Goal: Transaction & Acquisition: Book appointment/travel/reservation

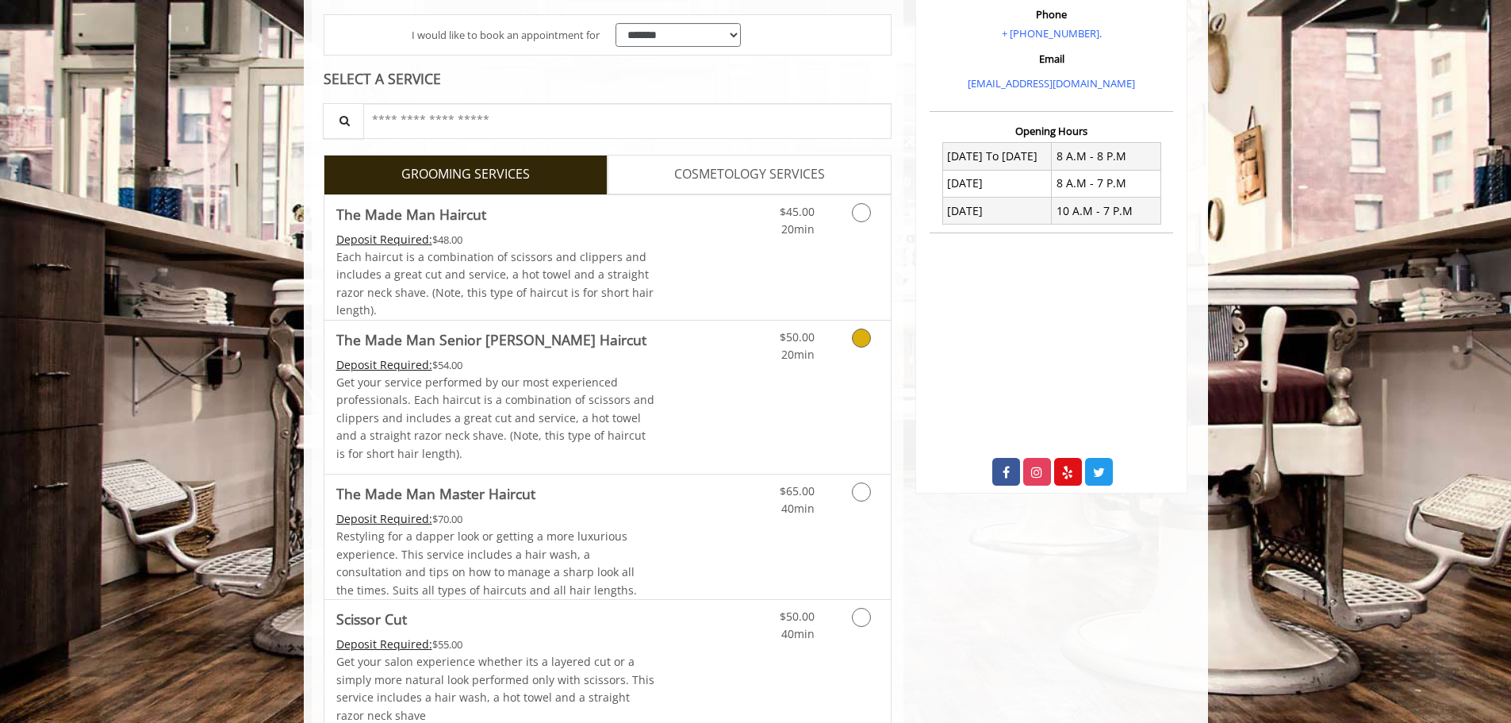
scroll to position [37, 0]
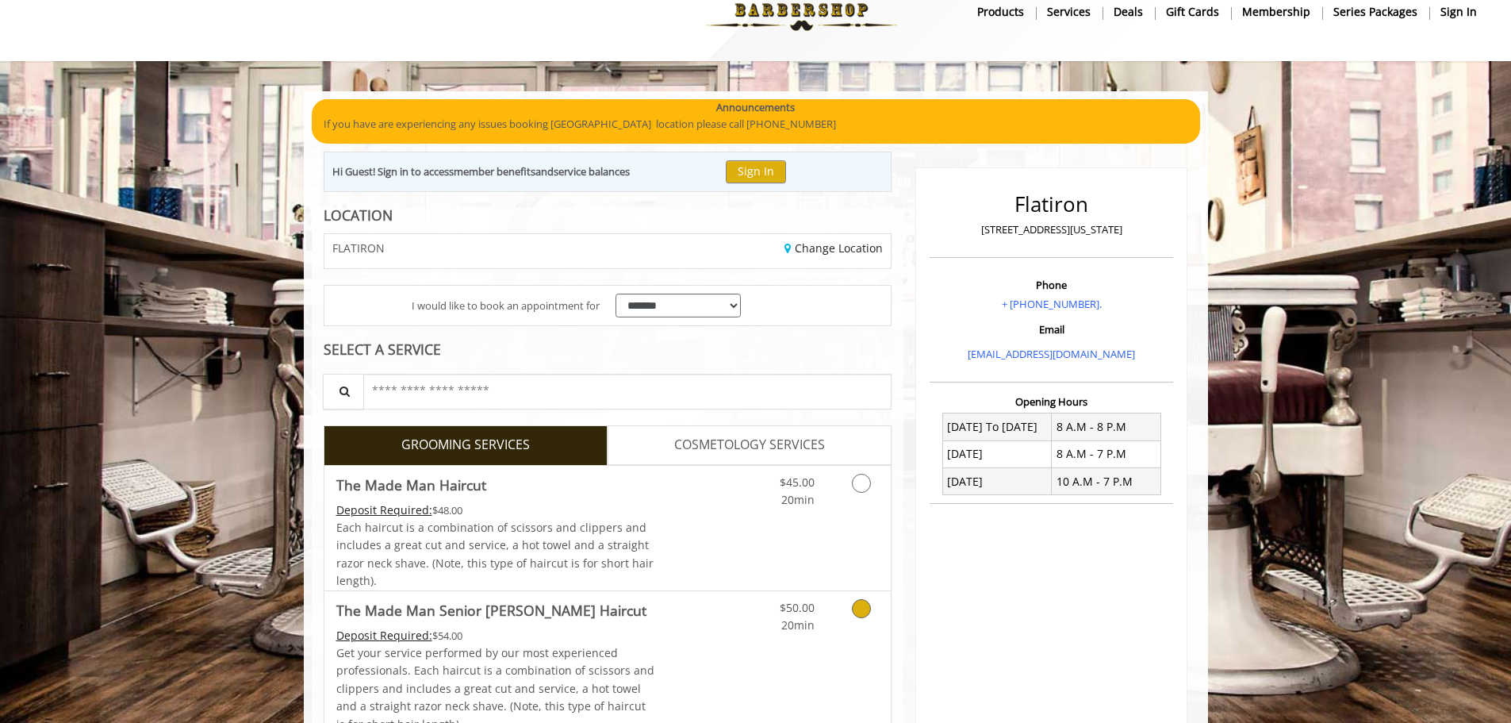
click at [657, 654] on link "Discounted Price" at bounding box center [701, 667] width 94 height 153
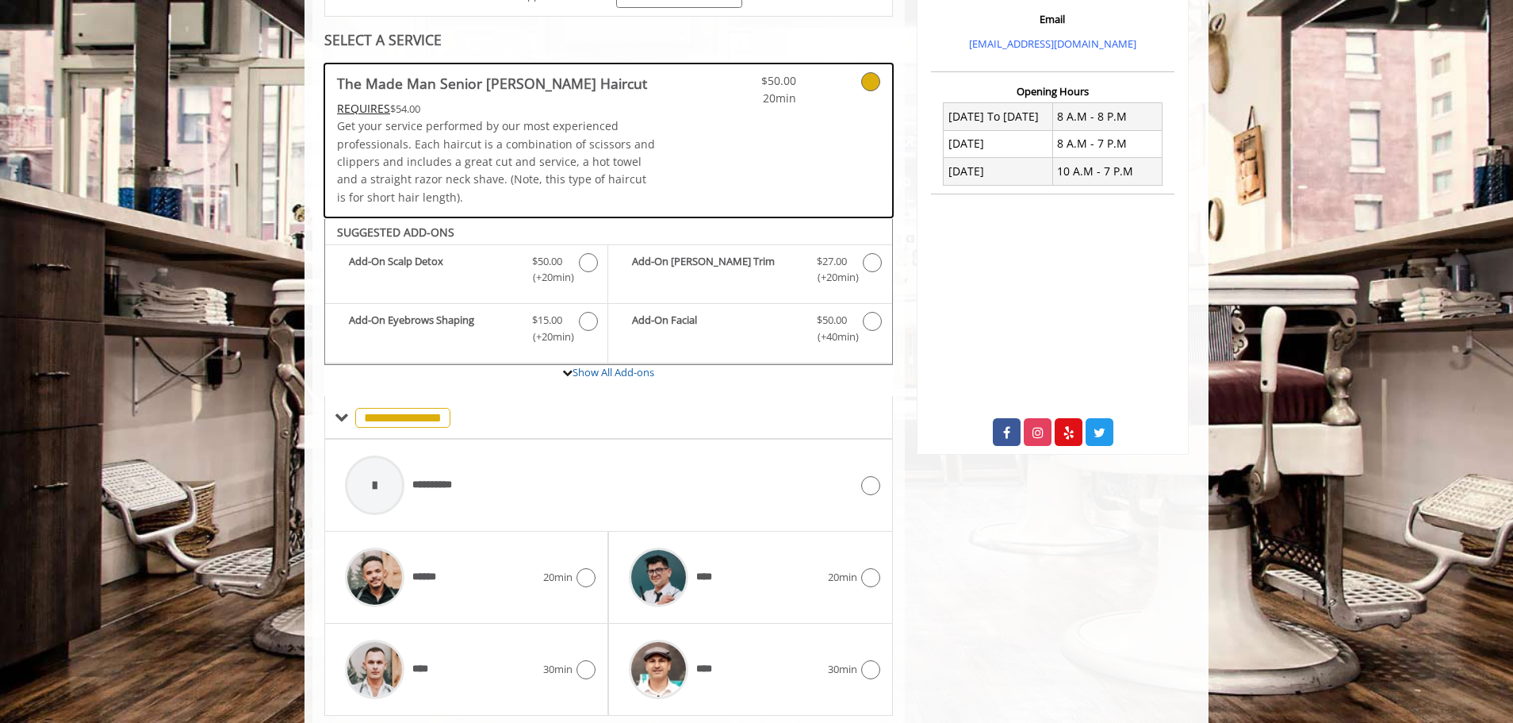
scroll to position [396, 0]
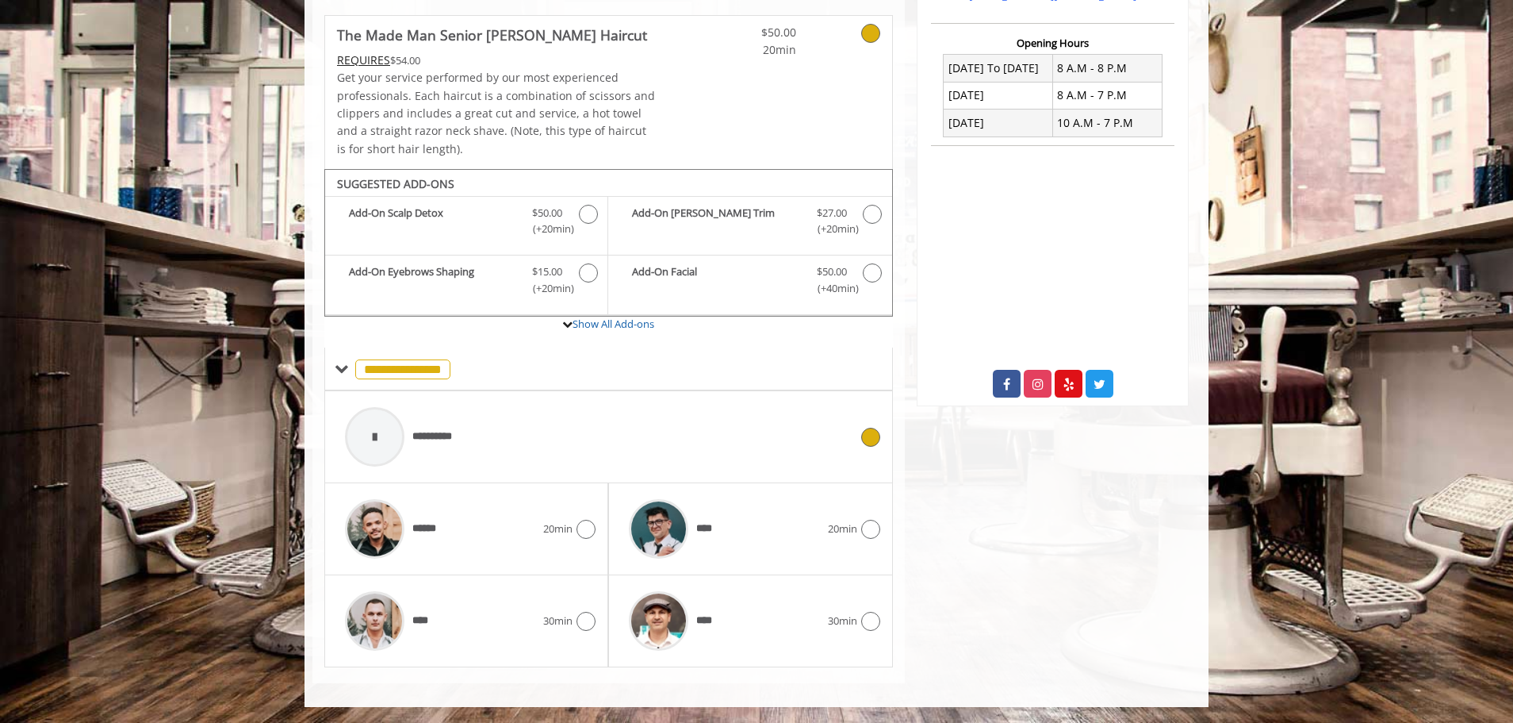
click at [530, 453] on div "**********" at bounding box center [597, 436] width 520 height 75
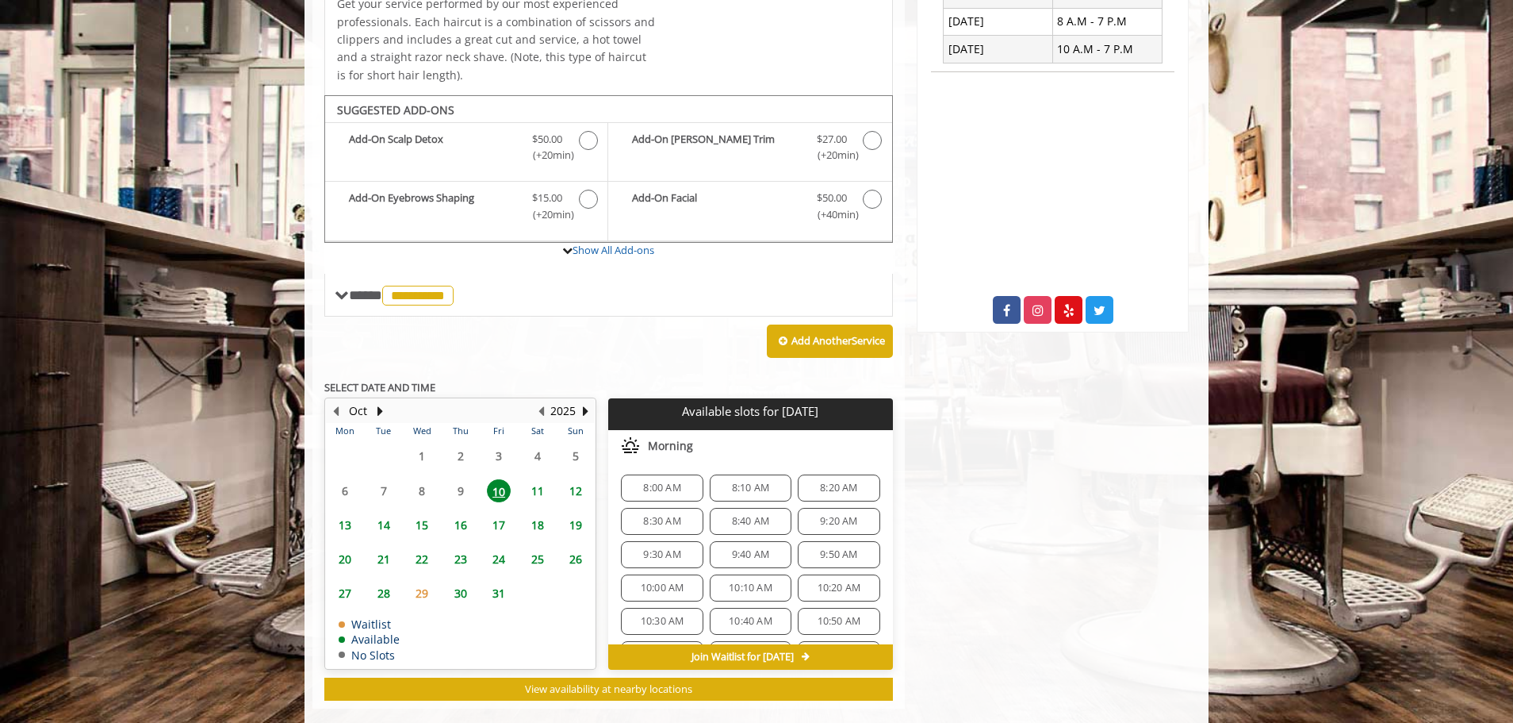
scroll to position [495, 0]
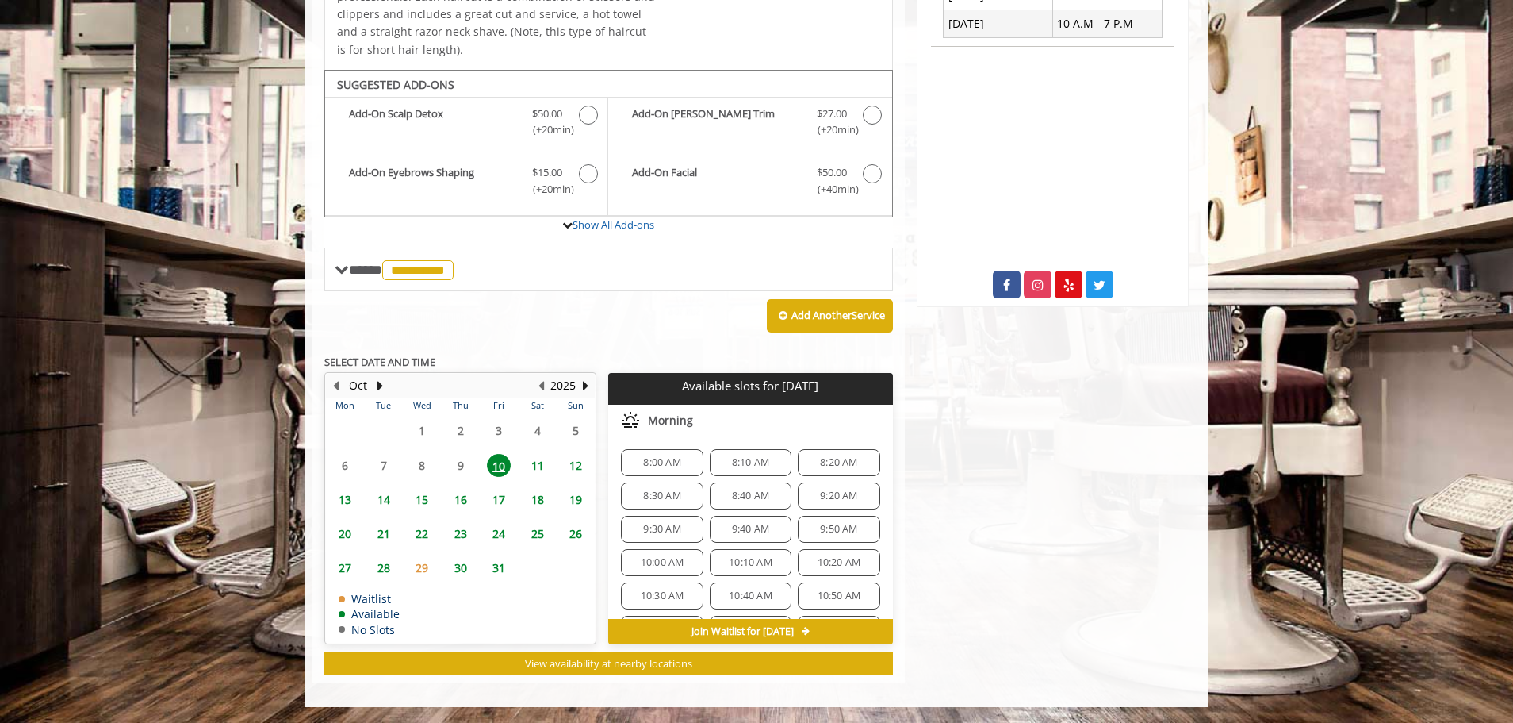
click at [748, 500] on span "8:40 AM" at bounding box center [750, 495] width 37 height 13
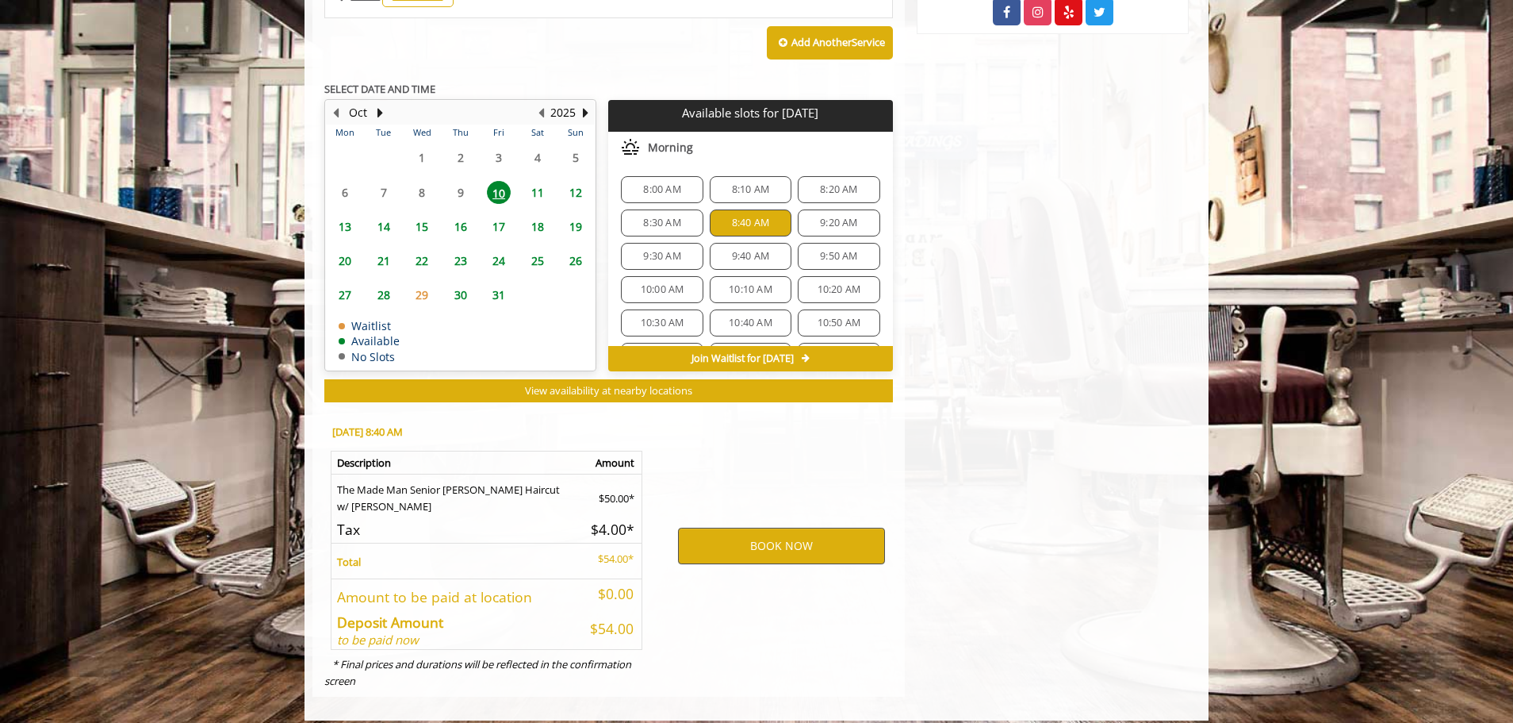
scroll to position [781, 0]
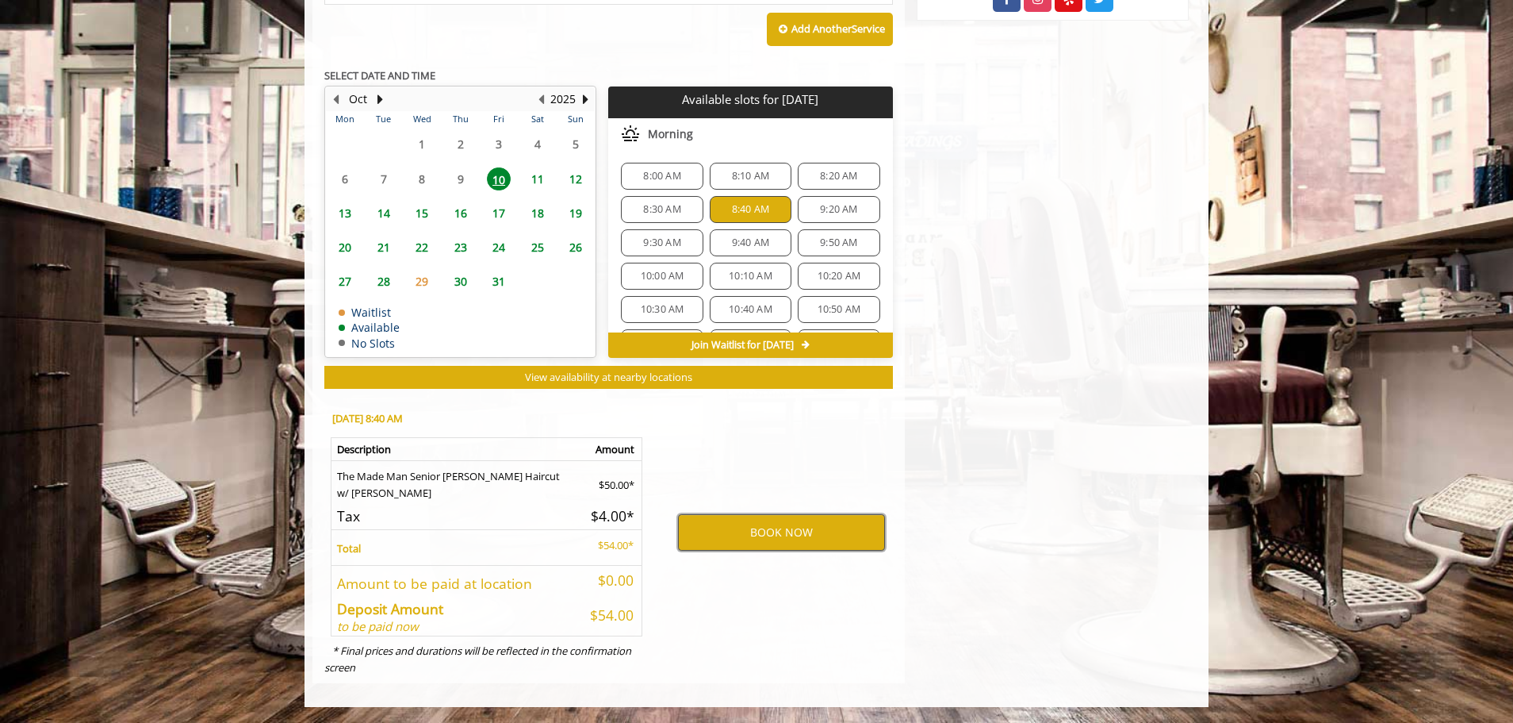
click at [730, 536] on button "BOOK NOW" at bounding box center [781, 532] width 207 height 36
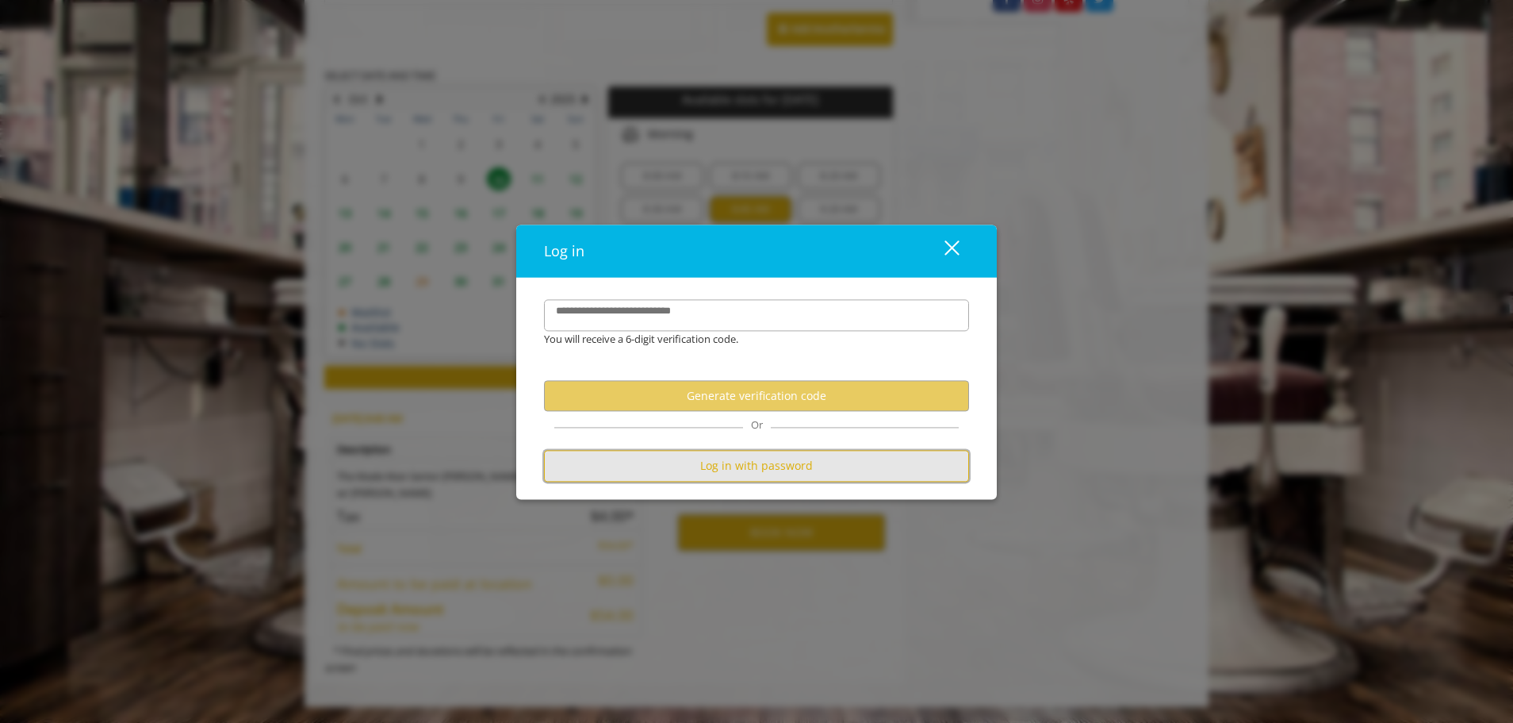
click at [745, 478] on button "Log in with password" at bounding box center [756, 465] width 425 height 31
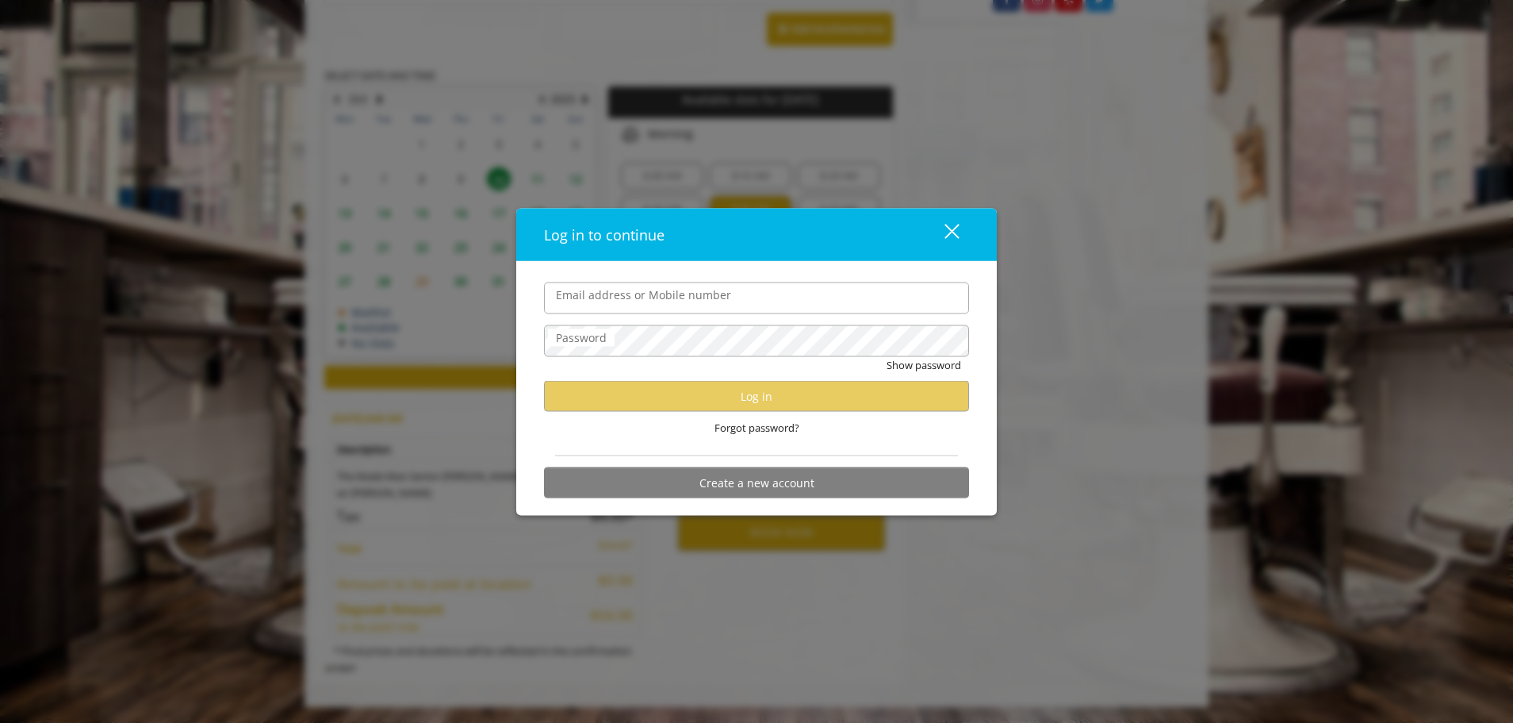
type input "**********"
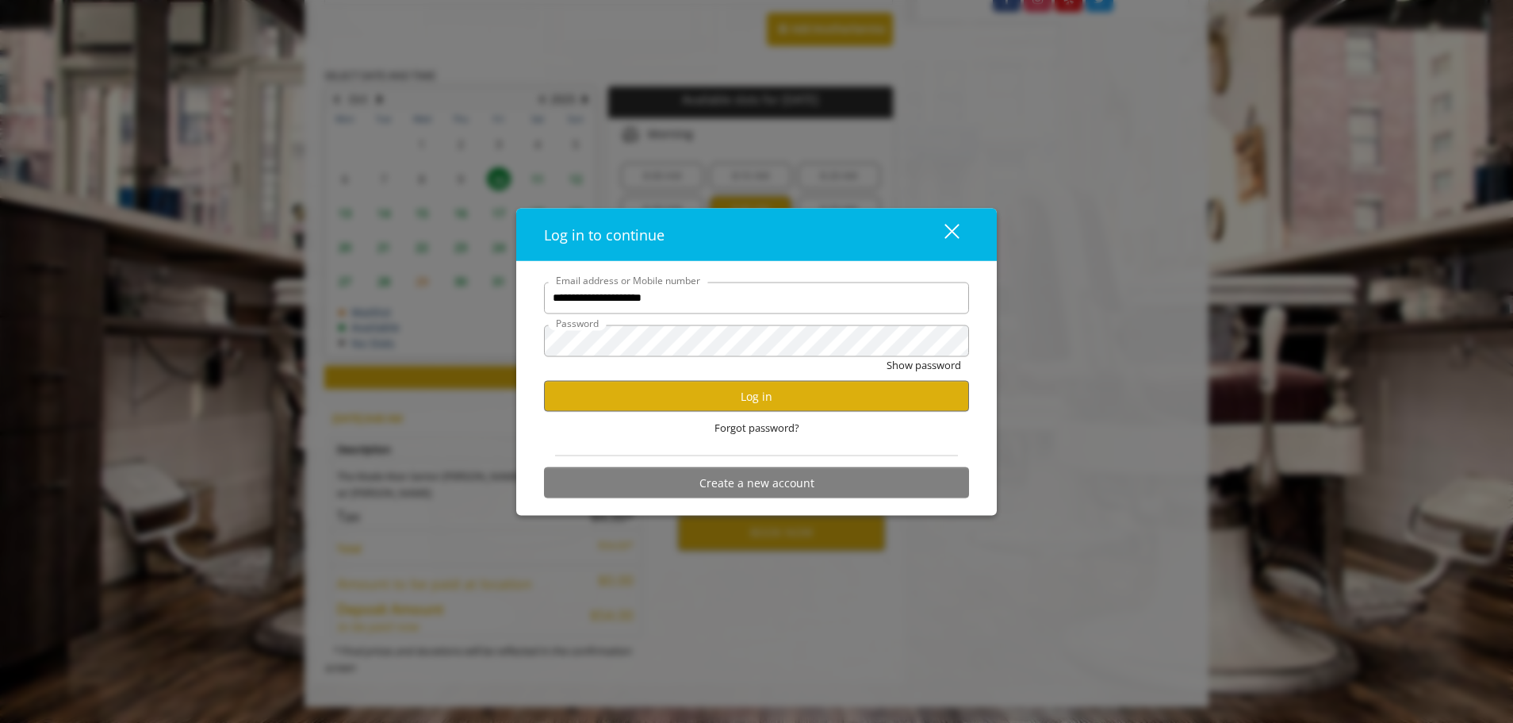
click at [646, 302] on input "**********" at bounding box center [756, 298] width 425 height 32
click at [938, 440] on div "Forgot password?" at bounding box center [756, 428] width 425 height 33
click at [831, 401] on button "Log in" at bounding box center [756, 396] width 425 height 31
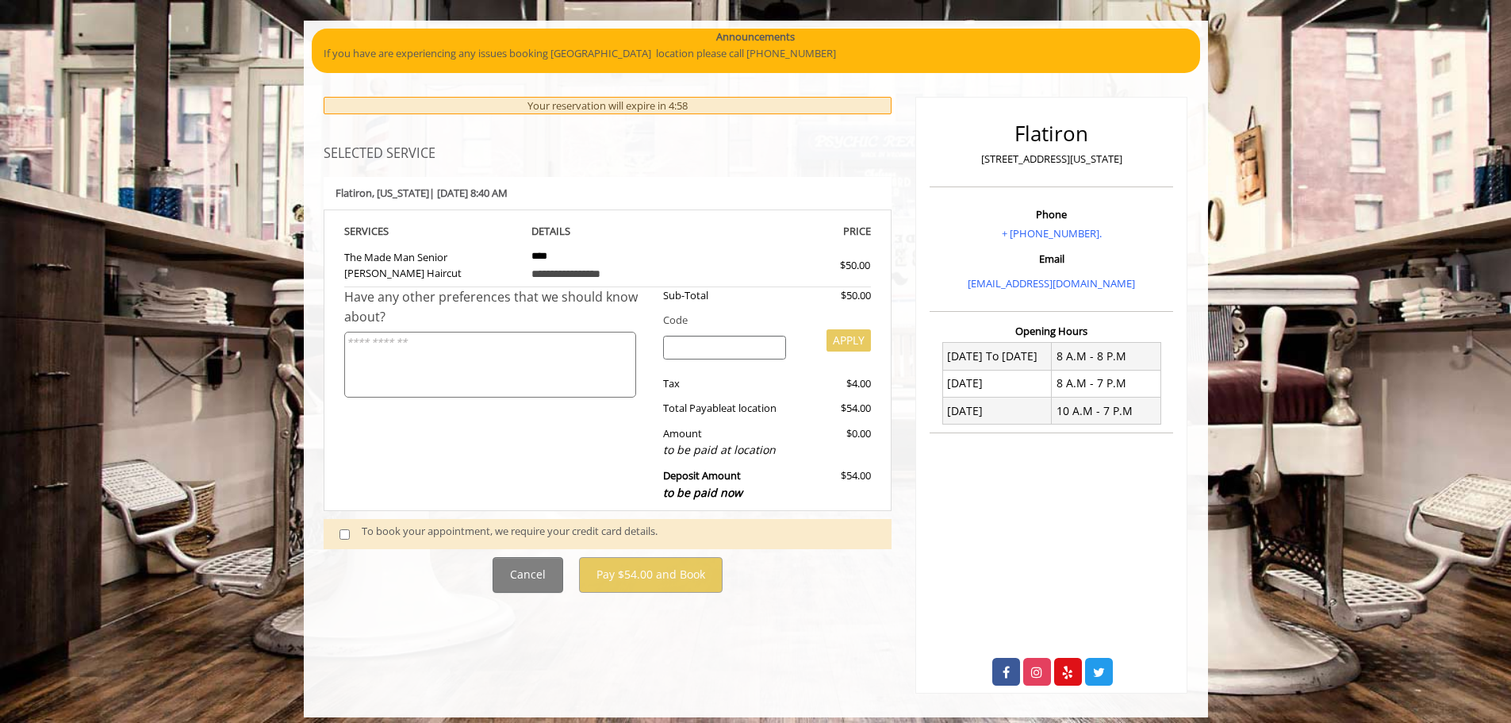
scroll to position [118, 0]
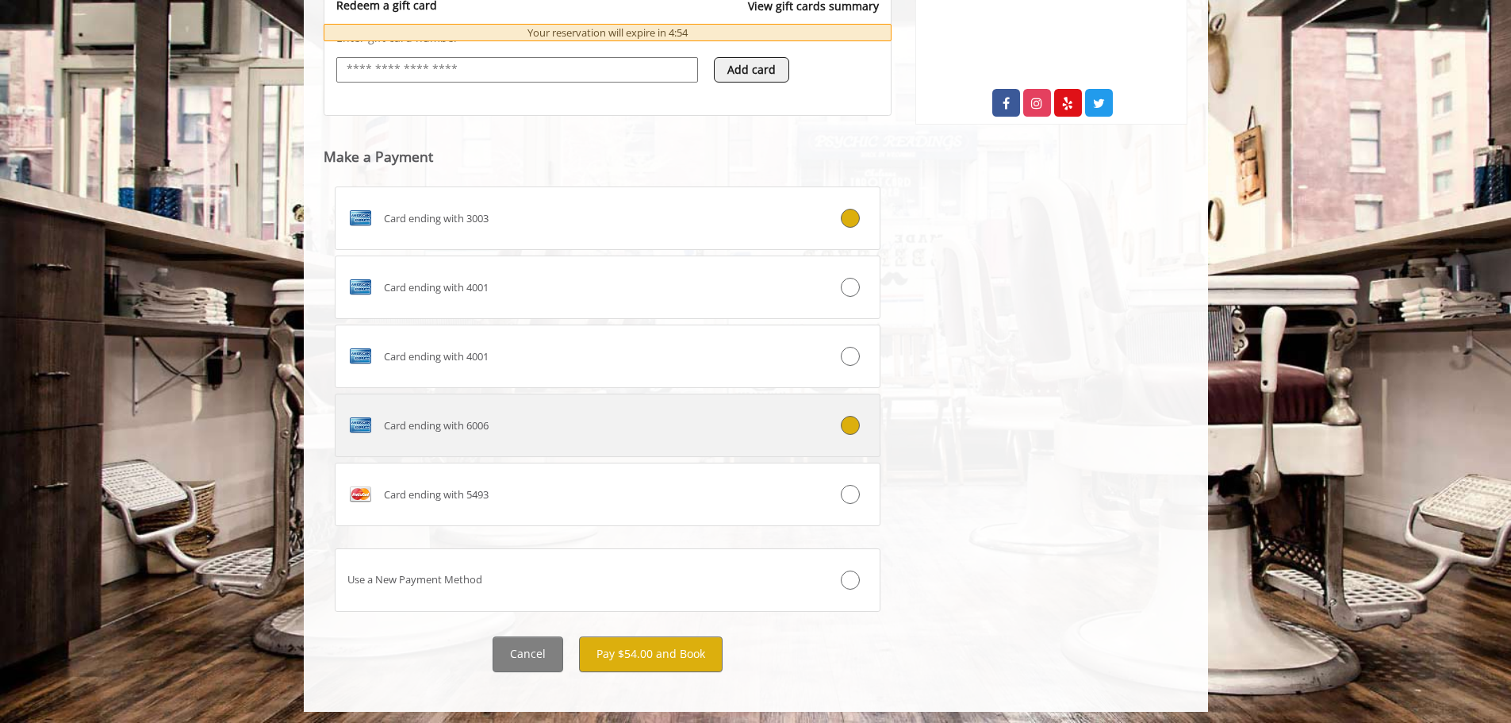
click at [621, 434] on div "Card ending with 6006" at bounding box center [562, 424] width 454 height 25
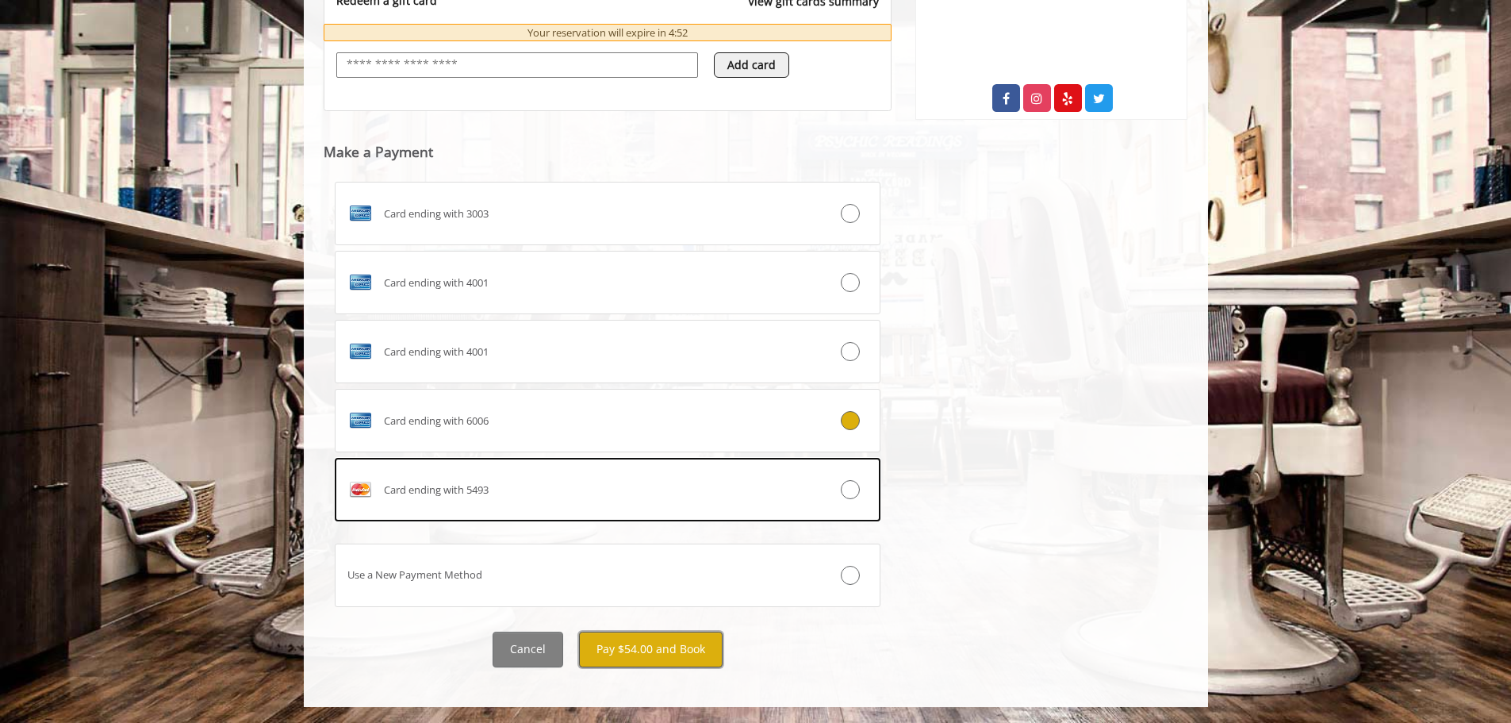
click at [665, 653] on button "Pay $54.00 and Book" at bounding box center [651, 649] width 144 height 36
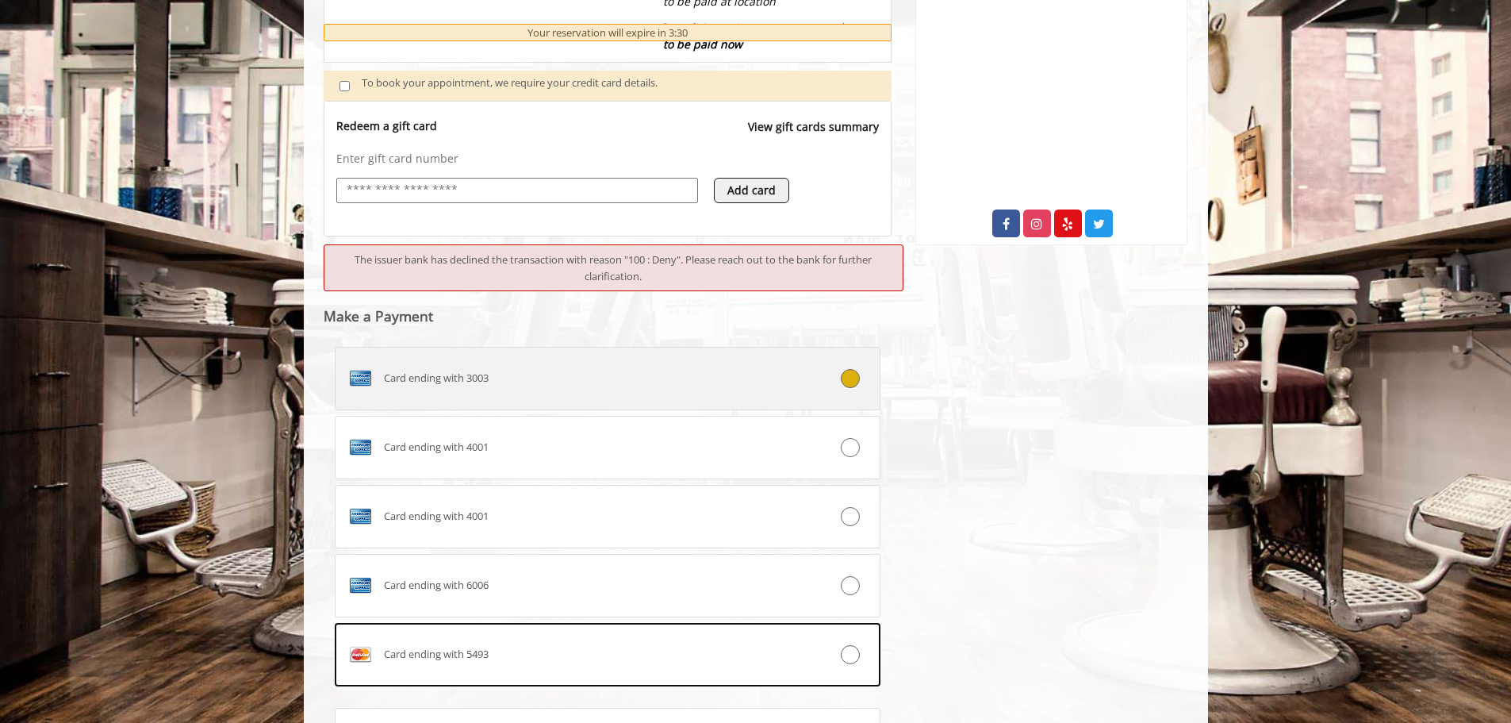
scroll to position [720, 0]
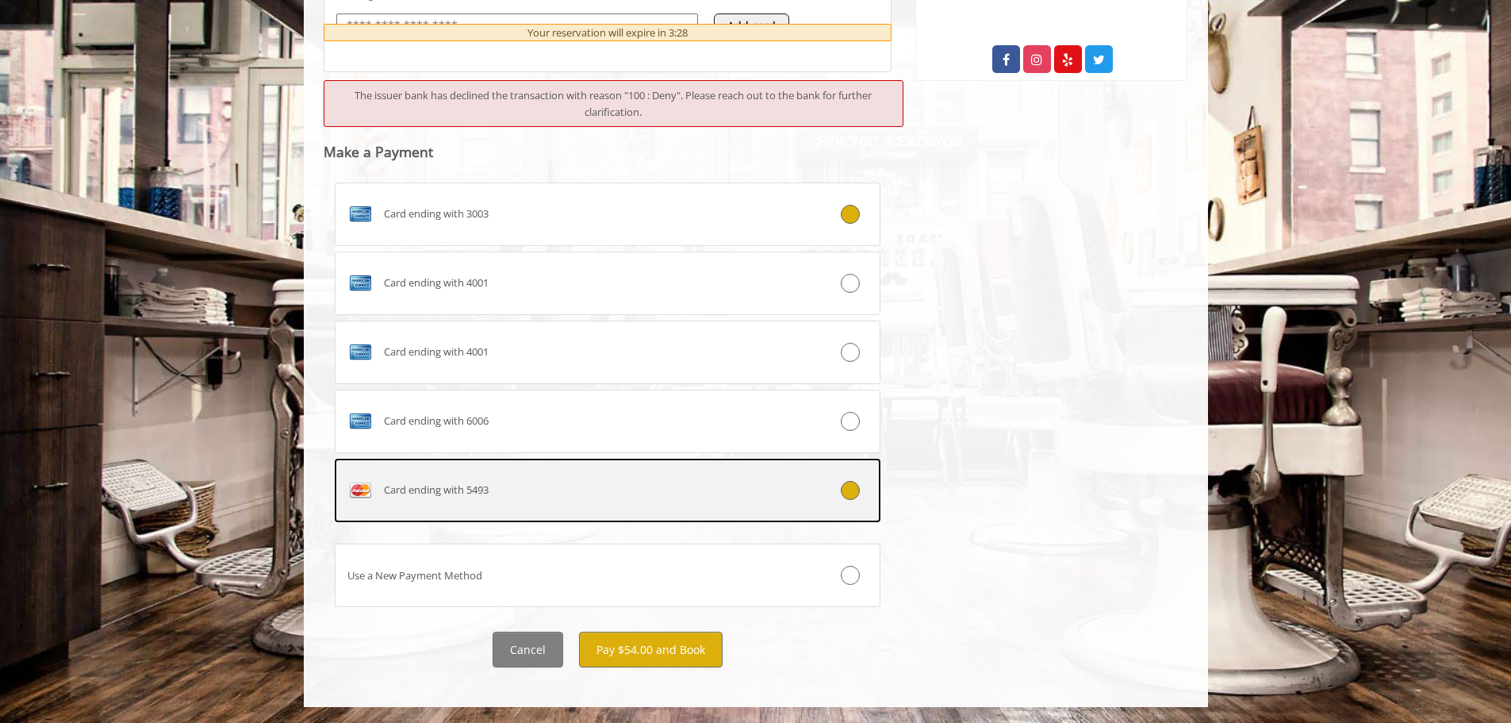
click at [577, 499] on div "Card ending with 5493" at bounding box center [562, 489] width 454 height 25
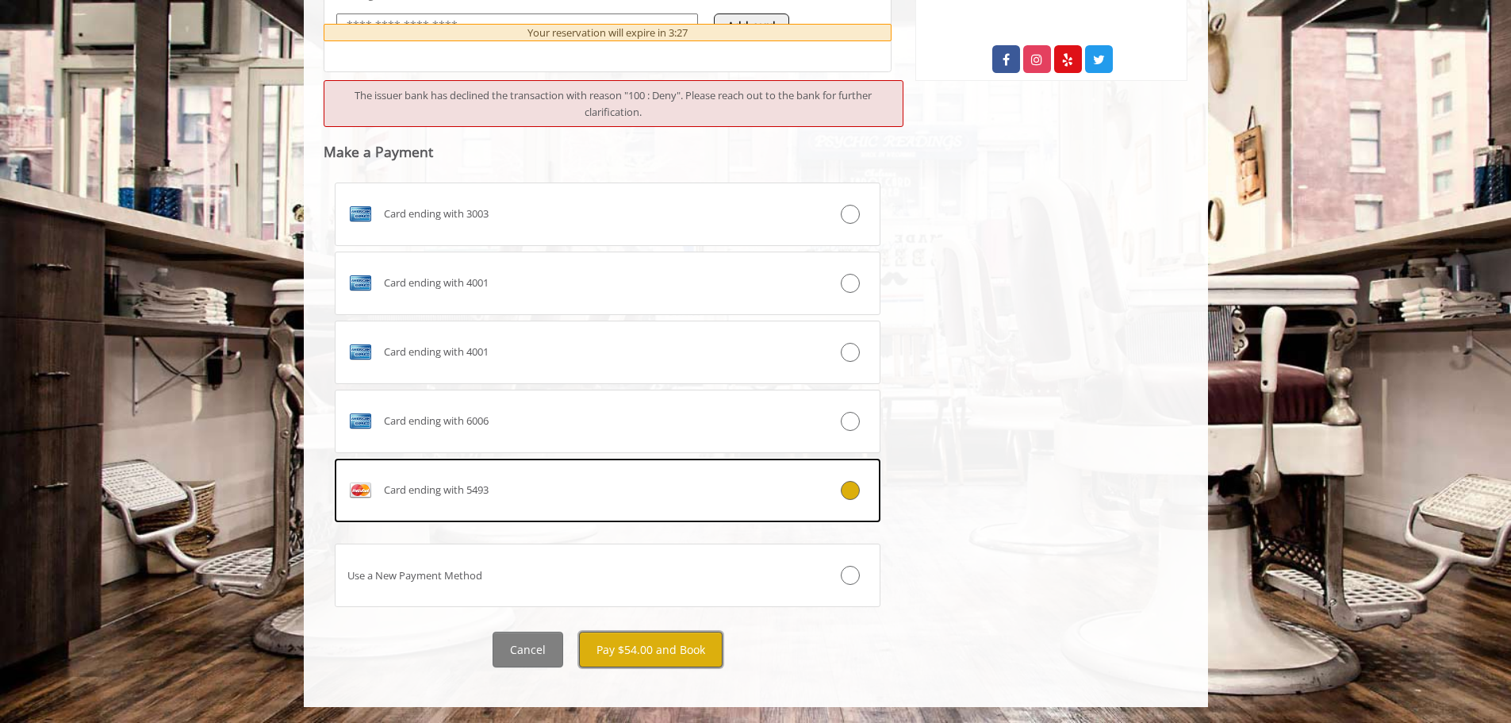
click at [666, 652] on button "Pay $54.00 and Book" at bounding box center [651, 649] width 144 height 36
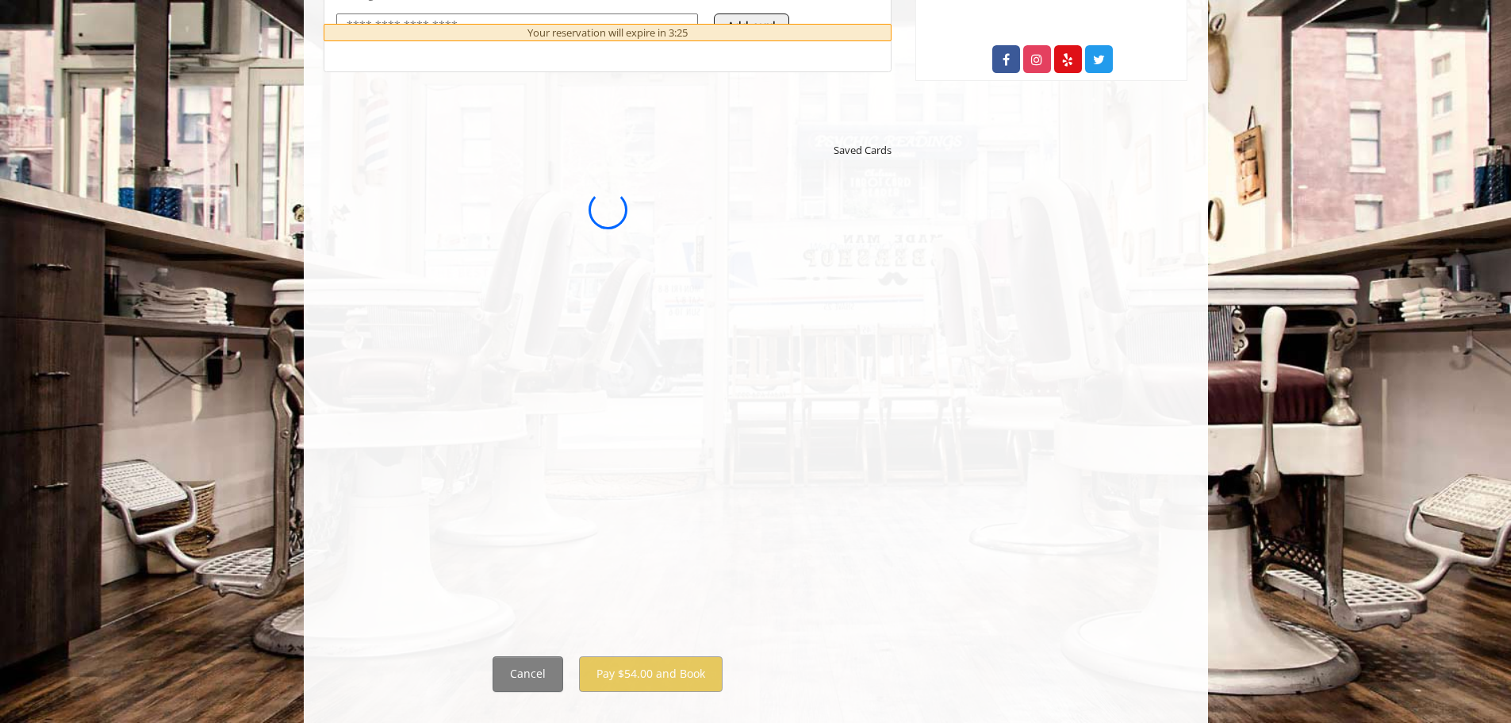
scroll to position [0, 0]
